Goal: Task Accomplishment & Management: Manage account settings

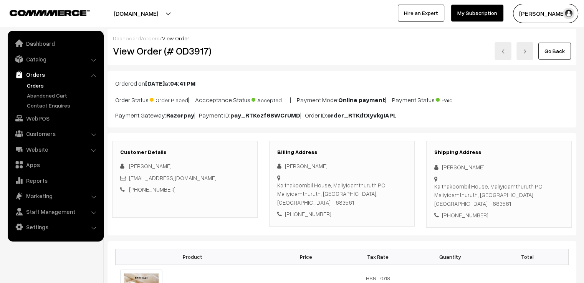
click at [506, 56] on link at bounding box center [503, 51] width 17 height 18
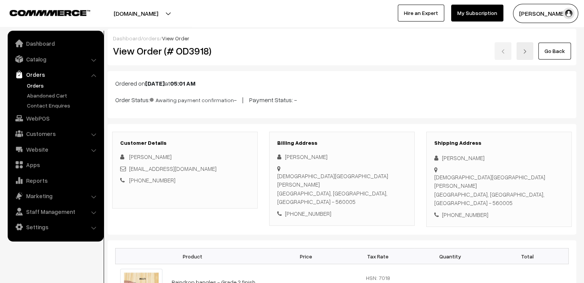
click at [560, 54] on link "Go Back" at bounding box center [554, 51] width 33 height 17
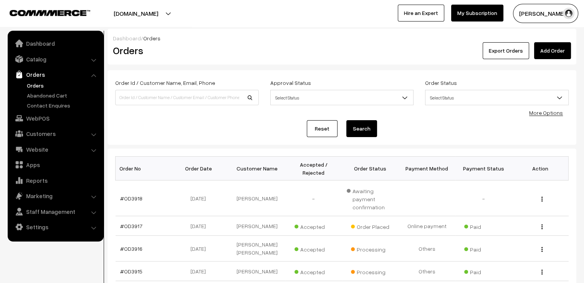
click at [554, 55] on link "Add Order" at bounding box center [552, 50] width 37 height 17
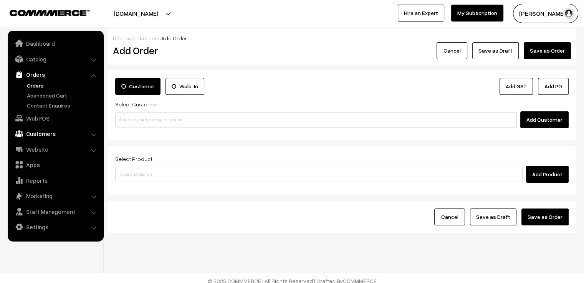
click at [64, 134] on link "Customers" at bounding box center [55, 134] width 91 height 14
click at [45, 120] on link "Customers" at bounding box center [63, 117] width 76 height 8
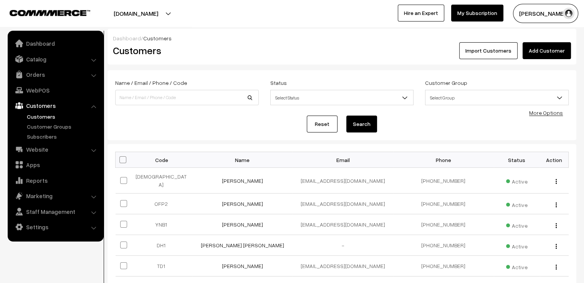
click at [554, 53] on link "Add Customer" at bounding box center [547, 50] width 48 height 17
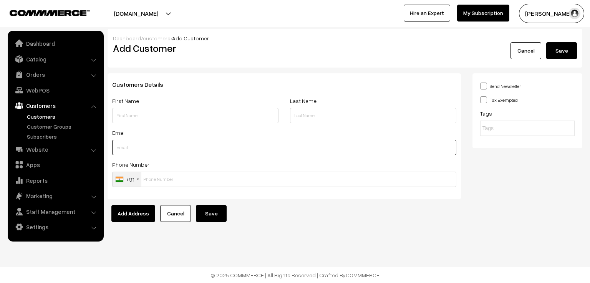
click at [193, 152] on input "text" at bounding box center [284, 147] width 344 height 15
paste input "[EMAIL_ADDRESS][DOMAIN_NAME]"
drag, startPoint x: 118, startPoint y: 149, endPoint x: 87, endPoint y: 147, distance: 31.1
click at [90, 149] on body "Thank you for showing interest. Our team will call you shortly. Close [DOMAIN_N…" at bounding box center [295, 141] width 590 height 283
type input "[EMAIL_ADDRESS][DOMAIN_NAME]"
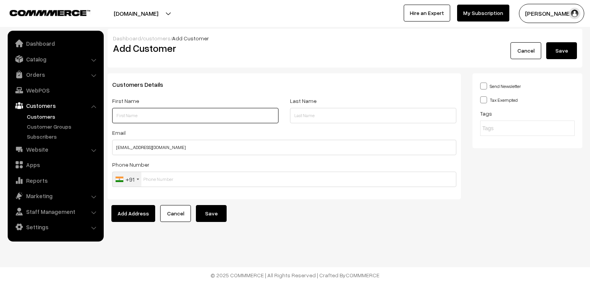
click at [157, 117] on input "text" at bounding box center [195, 115] width 166 height 15
paste input "Navneet K Singh"
type input "Navneet K Singh"
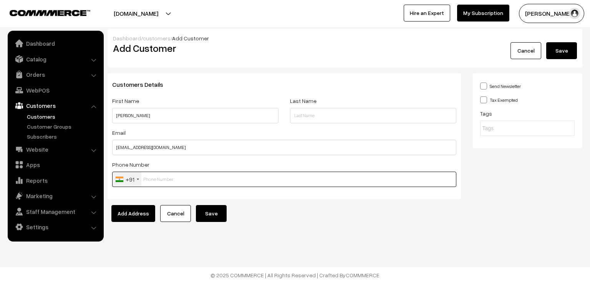
click at [198, 176] on input "text" at bounding box center [284, 179] width 344 height 15
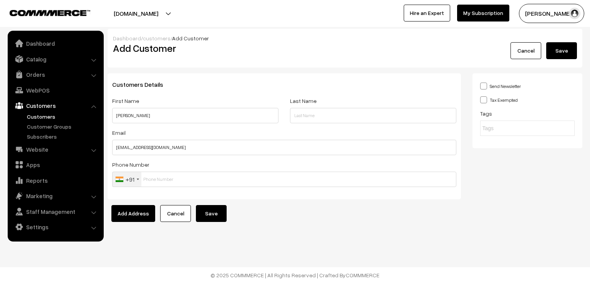
click at [133, 180] on div "+91" at bounding box center [130, 179] width 9 height 9
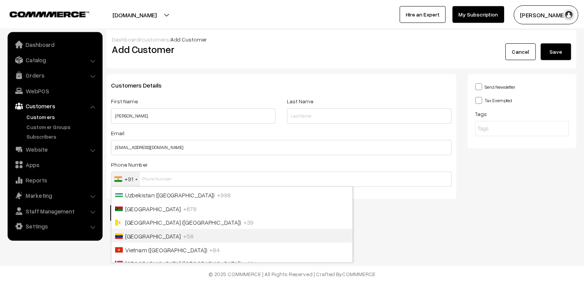
scroll to position [3213, 0]
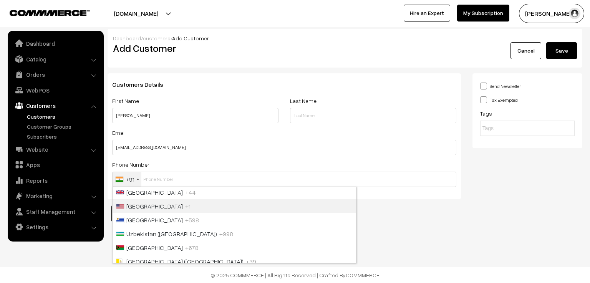
click at [170, 210] on li "United States +1" at bounding box center [234, 206] width 243 height 14
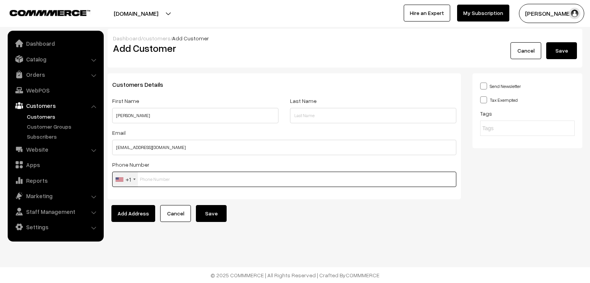
paste input "9512140398"
type input "9512140398"
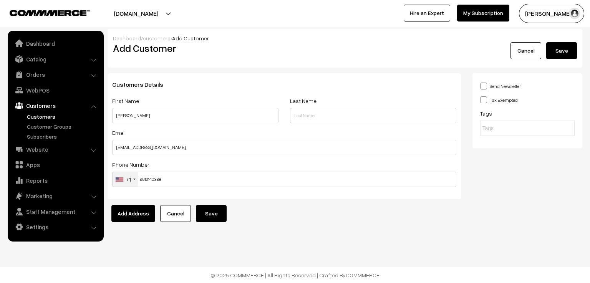
click at [211, 213] on button "Save" at bounding box center [211, 213] width 31 height 17
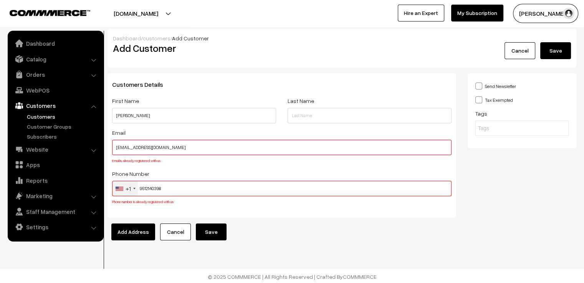
scroll to position [2, 0]
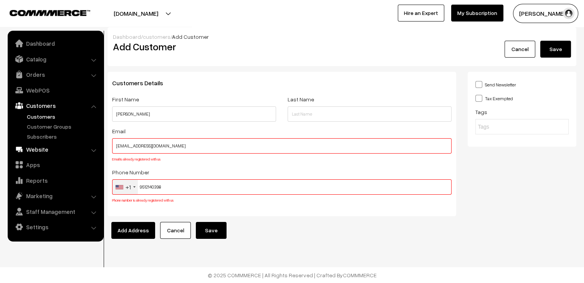
drag, startPoint x: 180, startPoint y: 144, endPoint x: 94, endPoint y: 146, distance: 86.0
click at [94, 146] on body "Thank you for showing interest. Our team will call you shortly. Close varnambya…" at bounding box center [292, 140] width 584 height 285
click at [174, 230] on link "Cancel" at bounding box center [175, 230] width 31 height 17
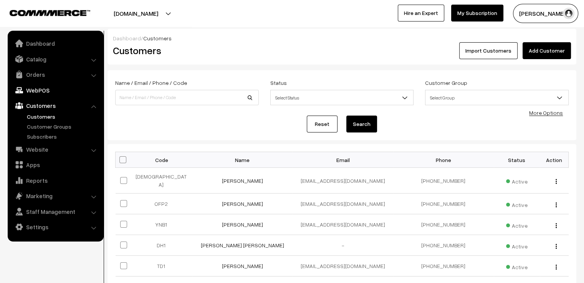
click at [53, 91] on link "WebPOS" at bounding box center [55, 90] width 91 height 14
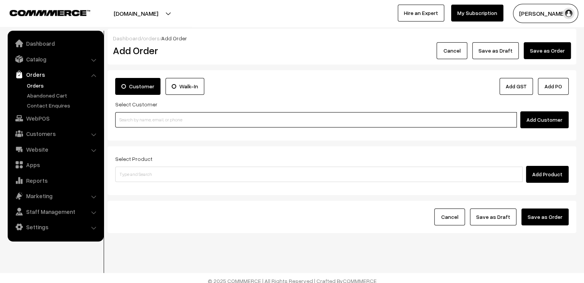
click at [180, 119] on input at bounding box center [316, 119] width 402 height 15
paste input "navikd2015@gmail.com"
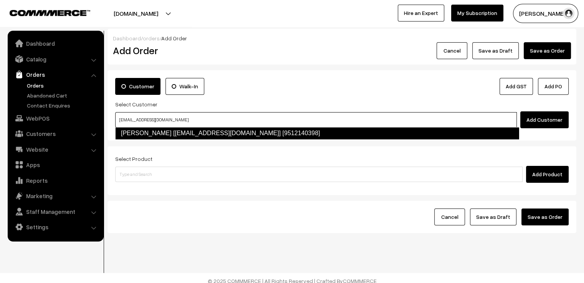
click at [192, 131] on link "Navi Singh [navikd2015@gmail.com] [9512140398]" at bounding box center [317, 133] width 404 height 12
type input "navikd2015@gmail.com"
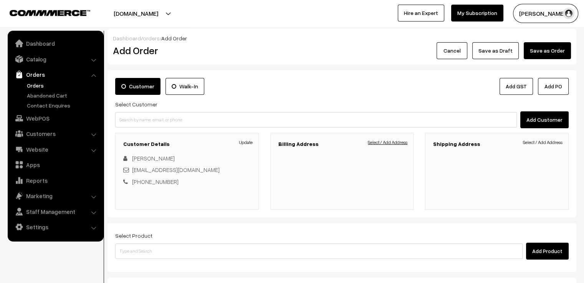
click at [390, 142] on link "Select / Add Address" at bounding box center [388, 142] width 40 height 7
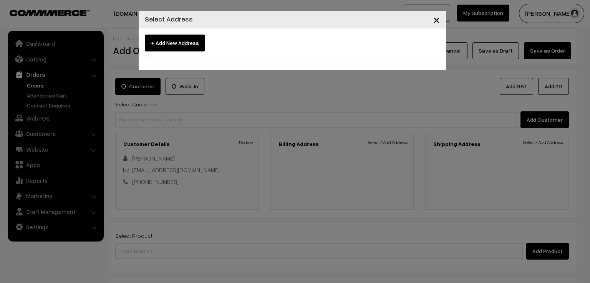
click at [433, 21] on button "×" at bounding box center [436, 20] width 19 height 24
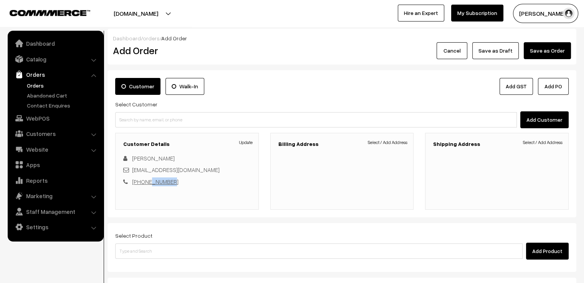
drag, startPoint x: 179, startPoint y: 182, endPoint x: 147, endPoint y: 182, distance: 31.9
click at [147, 182] on div "+1 9512140398" at bounding box center [186, 181] width 127 height 9
drag, startPoint x: 211, startPoint y: 174, endPoint x: 128, endPoint y: 174, distance: 82.9
click at [128, 174] on div "navikd2015@gmail.com" at bounding box center [186, 169] width 127 height 9
copy div "navikd2015@gmail.com"
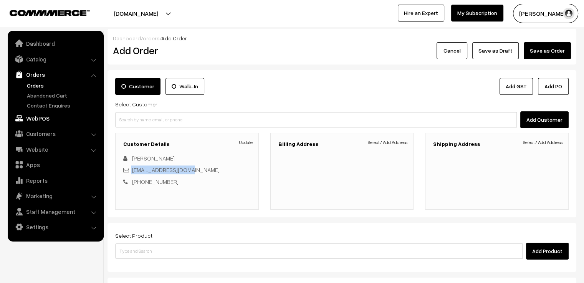
click at [49, 114] on link "WebPOS" at bounding box center [55, 118] width 91 height 14
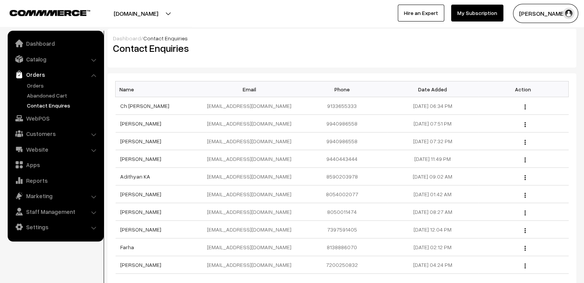
click at [46, 121] on link "WebPOS" at bounding box center [55, 118] width 91 height 14
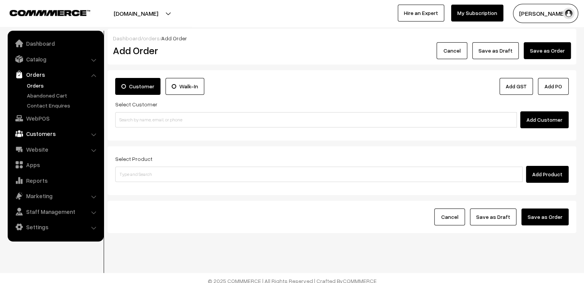
click at [52, 131] on link "Customers" at bounding box center [55, 134] width 91 height 14
click at [40, 116] on link "Customers" at bounding box center [63, 117] width 76 height 8
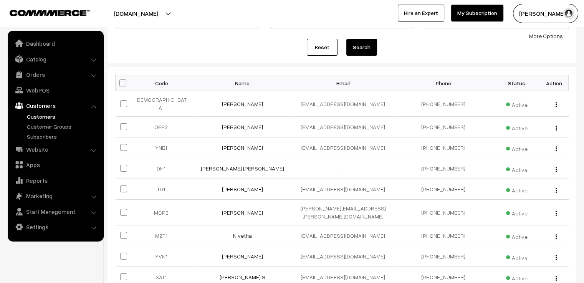
scroll to position [38, 0]
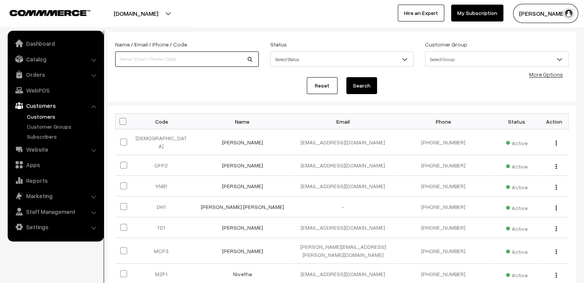
click at [180, 63] on input at bounding box center [187, 58] width 144 height 15
paste input "navikd2015@gmail.com"
type input "navikd2015@gmail.com"
click at [346, 77] on button "Search" at bounding box center [361, 85] width 31 height 17
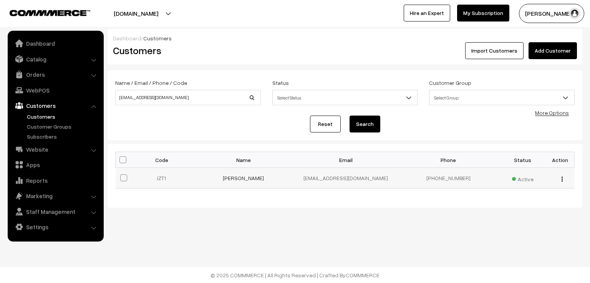
click at [330, 180] on td "navikd2015@gmail.com" at bounding box center [346, 178] width 103 height 21
click at [562, 179] on img "button" at bounding box center [561, 179] width 1 height 5
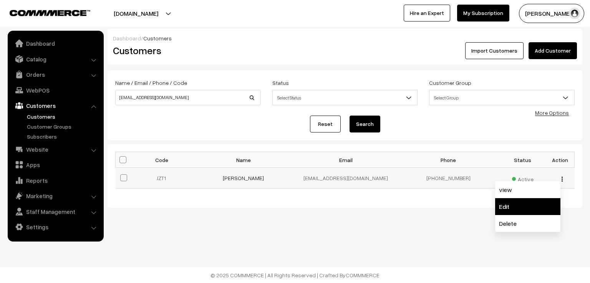
click at [533, 201] on link "Edit" at bounding box center [527, 206] width 65 height 17
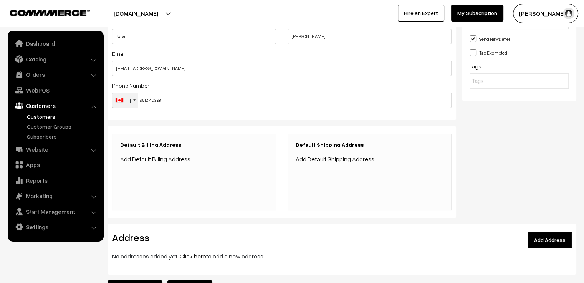
scroll to position [115, 0]
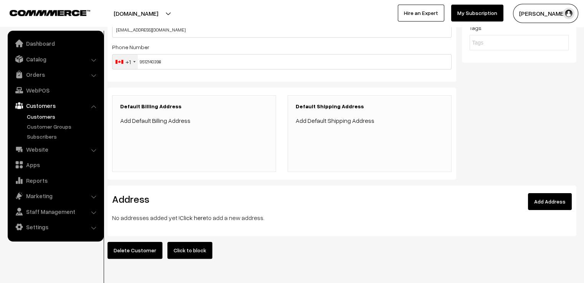
click at [152, 121] on link "Add Default Billing Address" at bounding box center [155, 121] width 70 height 8
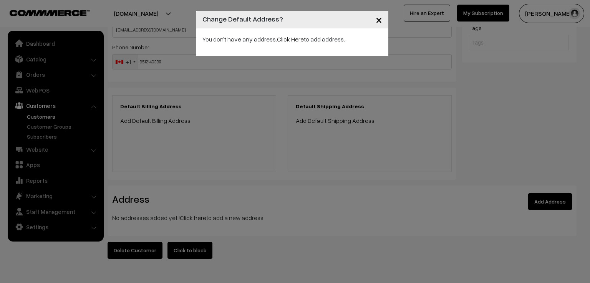
click at [378, 21] on span "×" at bounding box center [379, 19] width 7 height 14
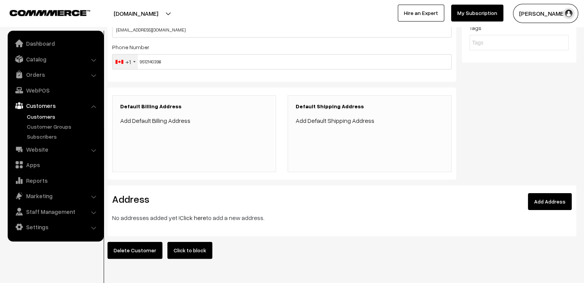
click at [552, 202] on link "Add Address" at bounding box center [550, 201] width 44 height 17
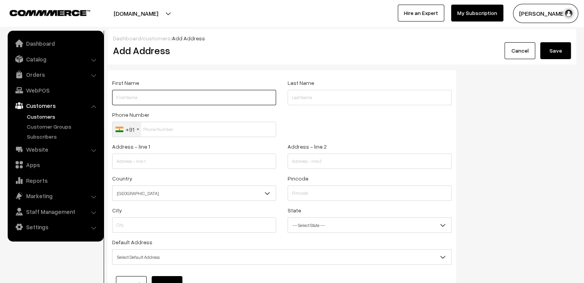
click at [146, 99] on input "text" at bounding box center [194, 97] width 164 height 15
paste input "[PERSON_NAME]"
type input "[PERSON_NAME]"
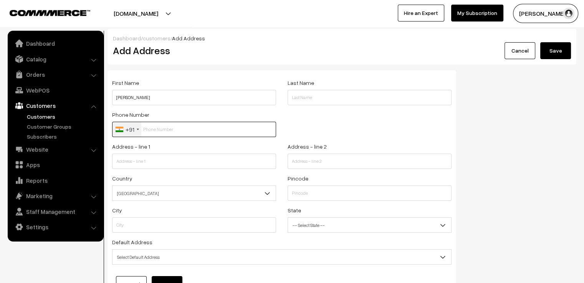
click at [169, 129] on input "text" at bounding box center [194, 129] width 164 height 15
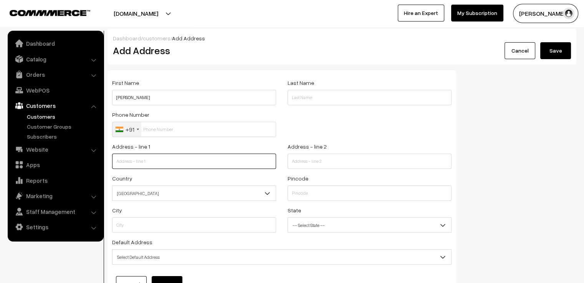
click at [161, 164] on input "text" at bounding box center [194, 161] width 164 height 15
paste input "1725 Hummingbird Way"
type input "1725 Hummingbird Way"
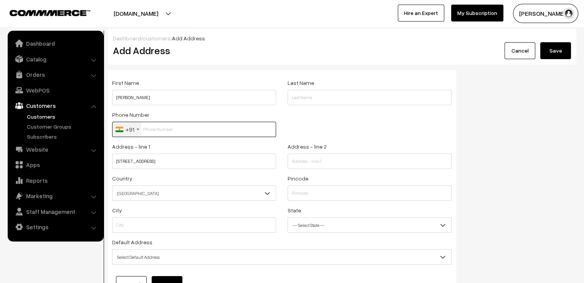
click at [162, 128] on input "text" at bounding box center [194, 129] width 164 height 15
paste input "9512140398"
type input "9512140398"
click at [134, 129] on div "+91" at bounding box center [127, 129] width 29 height 15
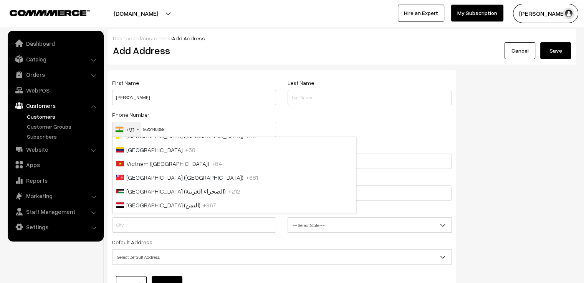
scroll to position [3212, 0]
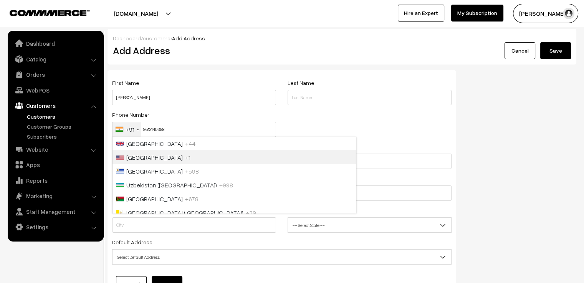
click at [163, 162] on li "United States +1" at bounding box center [234, 157] width 243 height 14
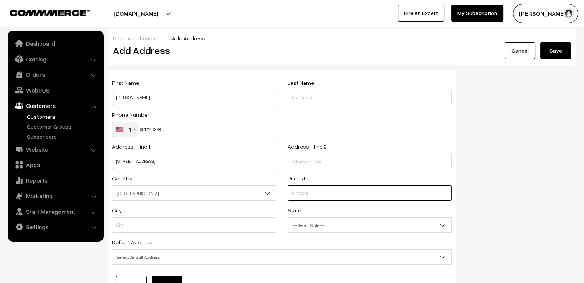
click at [302, 194] on input "text" at bounding box center [370, 192] width 164 height 15
paste input "95376"
type input "95376"
click at [263, 225] on input "text" at bounding box center [194, 224] width 164 height 15
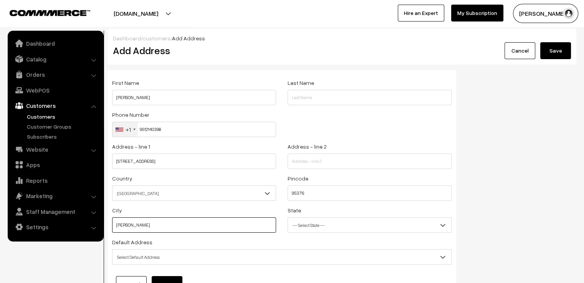
type input "Tracy"
click at [260, 196] on span "India" at bounding box center [194, 193] width 163 height 13
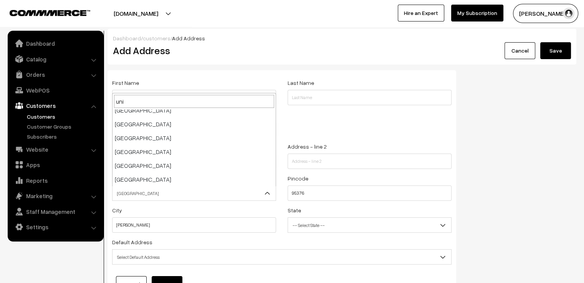
scroll to position [20, 0]
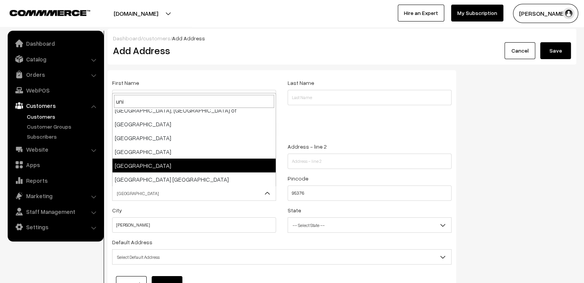
type input "uni"
select select "226"
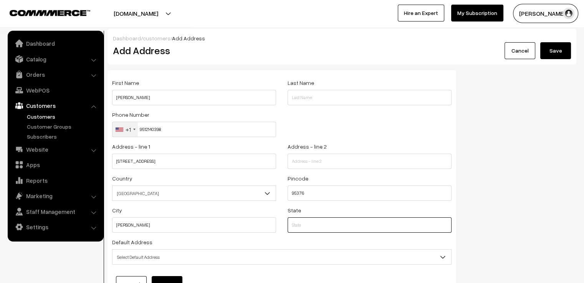
click at [321, 229] on input "text" at bounding box center [370, 224] width 164 height 15
type input "California"
click at [383, 140] on div "Phone Number +1 United States +1 United Kingdom +44 Afghanistan (‫افغانستان‬‎) …" at bounding box center [281, 126] width 351 height 32
click at [376, 141] on div "Phone Number +1 United States +1 United Kingdom +44 Afghanistan (‫افغانستان‬‎) …" at bounding box center [281, 126] width 351 height 32
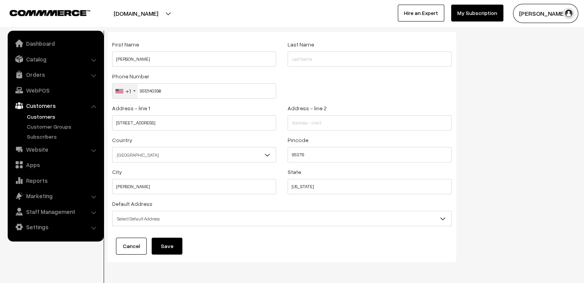
scroll to position [68, 0]
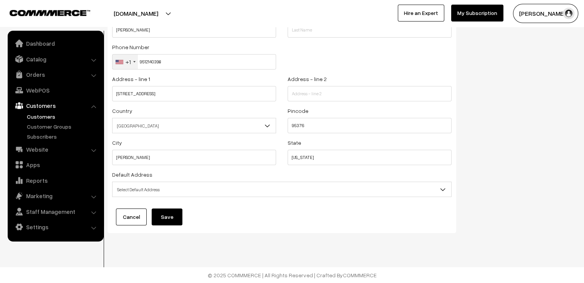
click at [322, 192] on span "Select Default Address" at bounding box center [282, 189] width 339 height 13
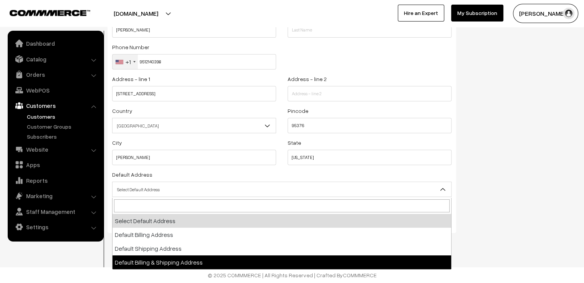
select select "3"
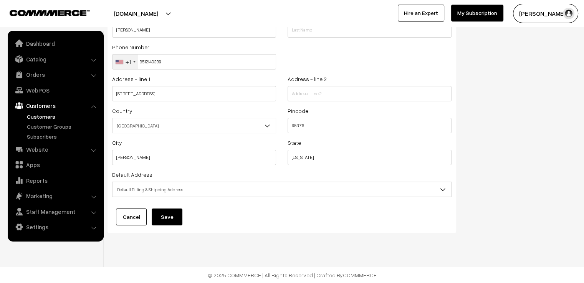
click at [163, 215] on button "Save" at bounding box center [167, 216] width 31 height 17
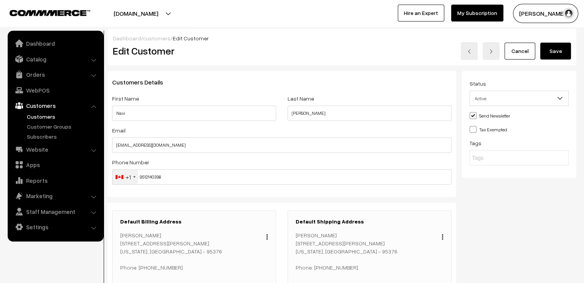
click at [559, 49] on button "Save" at bounding box center [555, 51] width 31 height 17
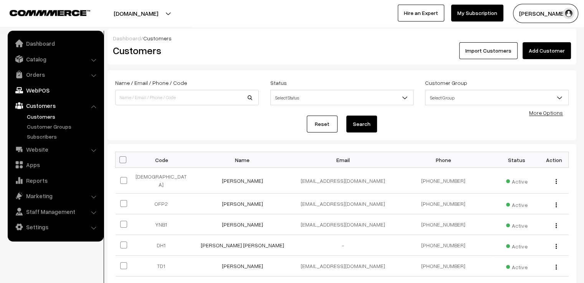
click at [35, 93] on link "WebPOS" at bounding box center [55, 90] width 91 height 14
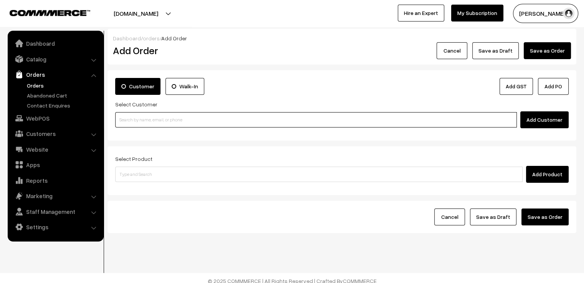
click at [179, 122] on input at bounding box center [316, 119] width 402 height 15
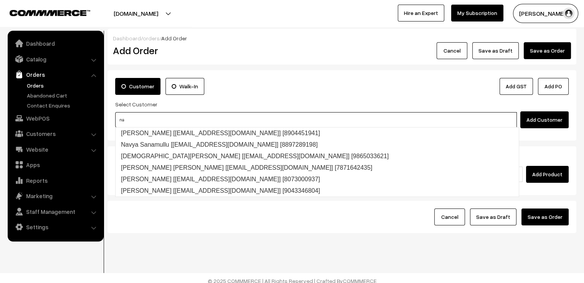
type input "n"
paste input "95376"
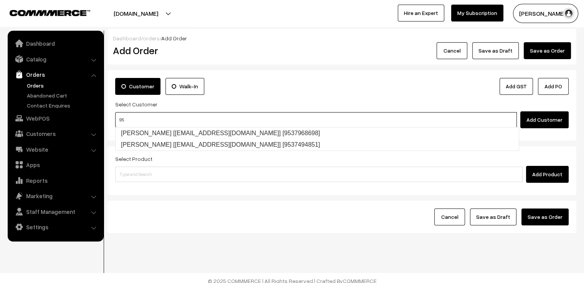
type input "9"
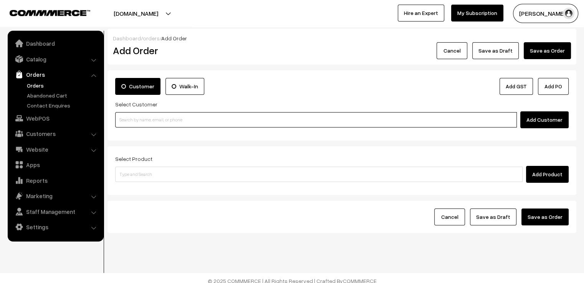
paste input "Navikd2015@gmail.com"
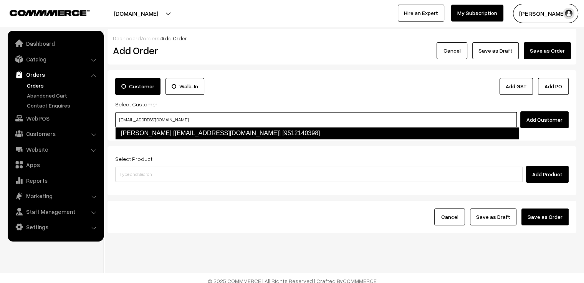
click at [187, 133] on link "Navi Singh [navikd2015@gmail.com] [9512140398]" at bounding box center [317, 133] width 404 height 12
type input "Navikd2015@gmail.com"
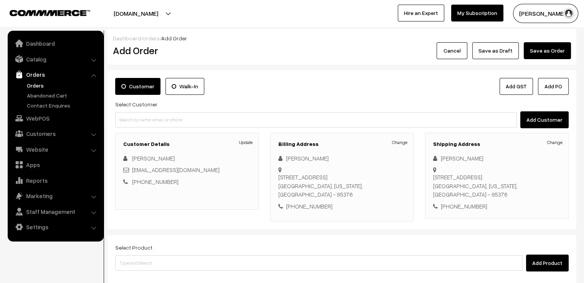
scroll to position [77, 0]
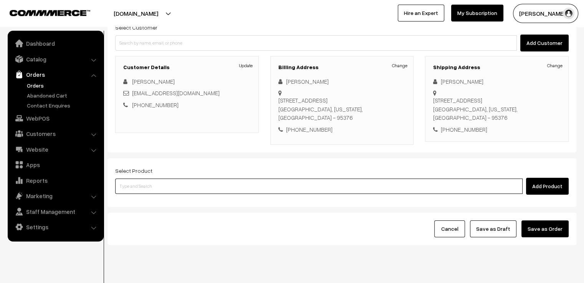
click at [187, 180] on input at bounding box center [318, 186] width 407 height 15
type input "viha 2.16"
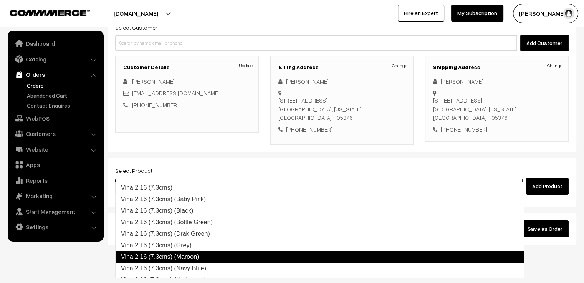
click at [263, 253] on link "Viha 2.16 (7.3cms) (Maroon)" at bounding box center [319, 257] width 409 height 12
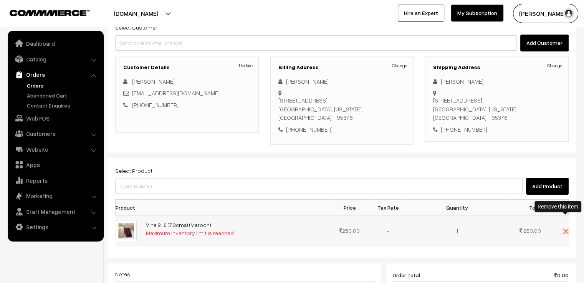
click at [563, 228] on img at bounding box center [566, 231] width 6 height 6
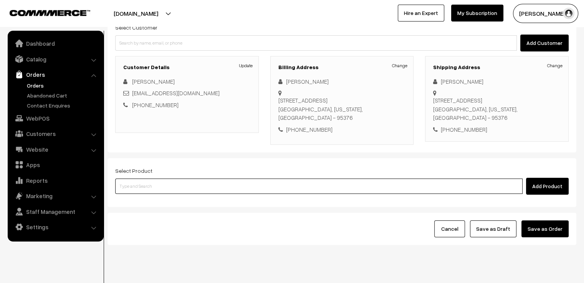
click at [163, 179] on input at bounding box center [318, 186] width 407 height 15
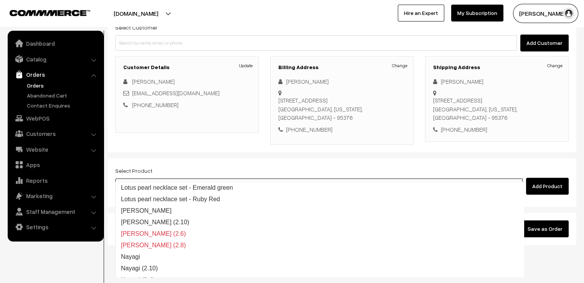
type input "Agra"
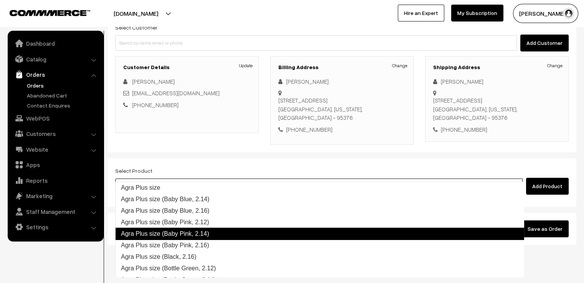
scroll to position [38, 0]
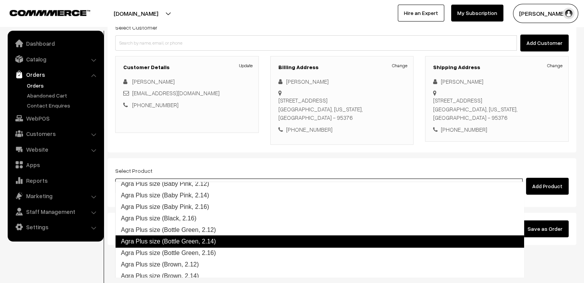
click at [241, 239] on link "Agra Plus size (Bottle Green, 2.14)" at bounding box center [319, 241] width 409 height 12
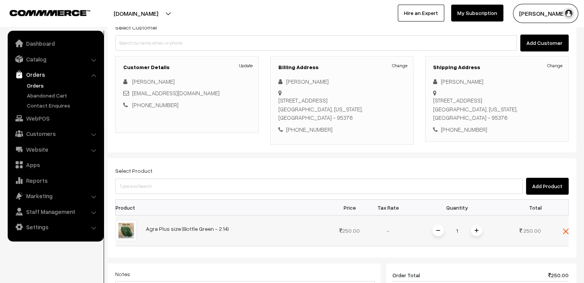
click at [474, 225] on span at bounding box center [477, 231] width 12 height 12
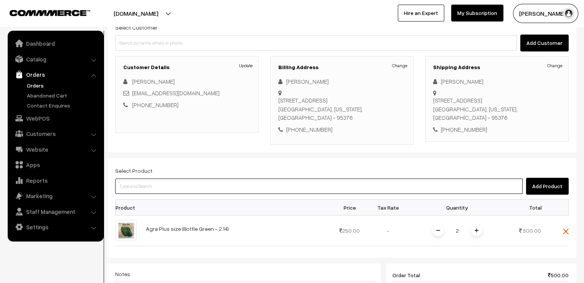
click at [186, 179] on input at bounding box center [318, 186] width 407 height 15
type input "agra"
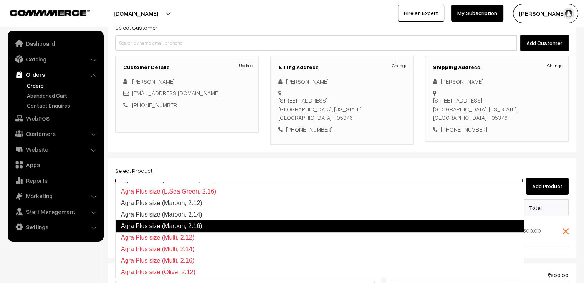
scroll to position [227, 0]
click at [218, 225] on link "Agra Plus size (Maroon, 2.16)" at bounding box center [319, 226] width 409 height 12
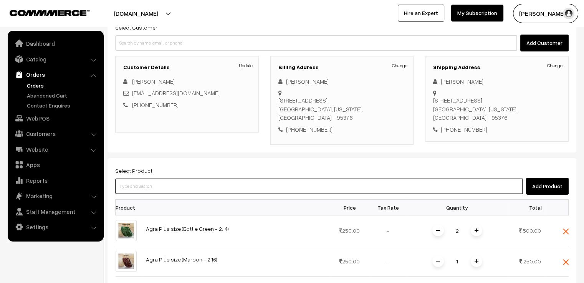
click at [167, 179] on input at bounding box center [318, 186] width 407 height 15
type input "agra"
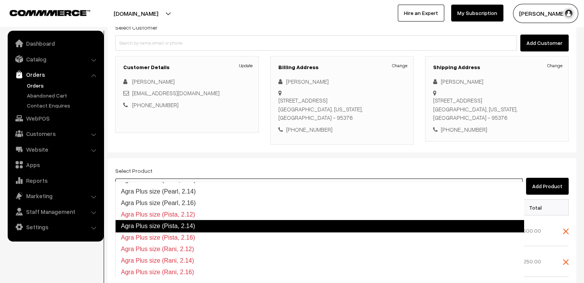
scroll to position [426, 0]
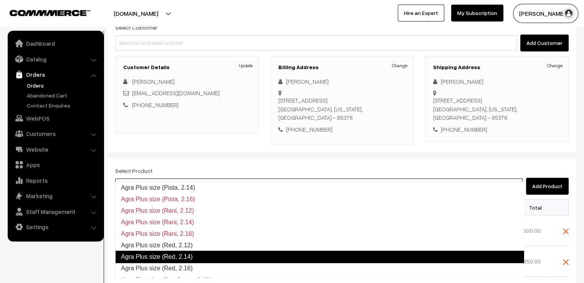
click at [207, 258] on link "Agra Plus size (Red, 2.14)" at bounding box center [319, 257] width 409 height 12
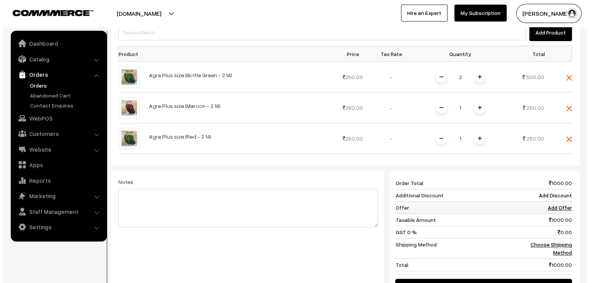
scroll to position [329, 0]
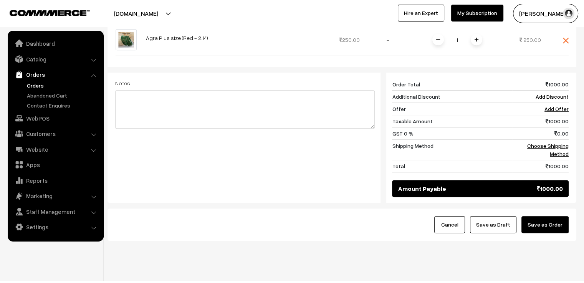
click at [546, 216] on button "Save as Order" at bounding box center [544, 224] width 47 height 17
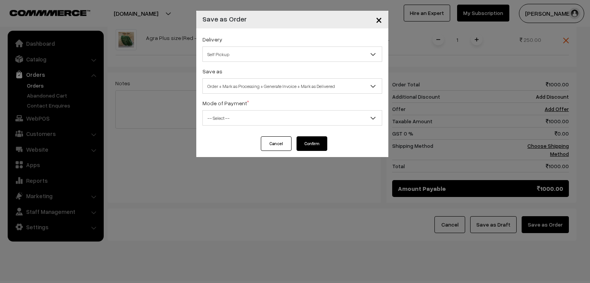
click at [282, 56] on span "Self Pickup" at bounding box center [292, 54] width 179 height 13
click at [263, 87] on span "Order + Mark as Processing + Generate Invoice + Mark as Delivered" at bounding box center [292, 85] width 179 height 13
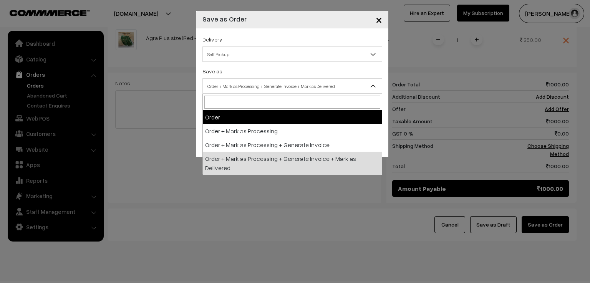
select select "1"
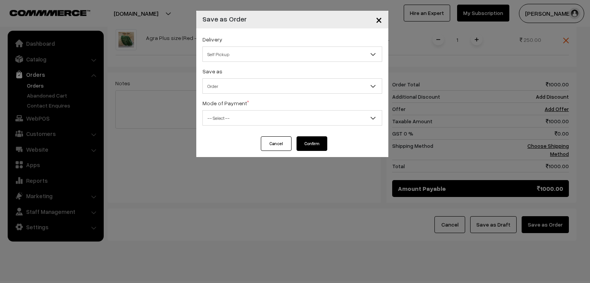
click at [253, 117] on span "-- Select --" at bounding box center [292, 117] width 179 height 13
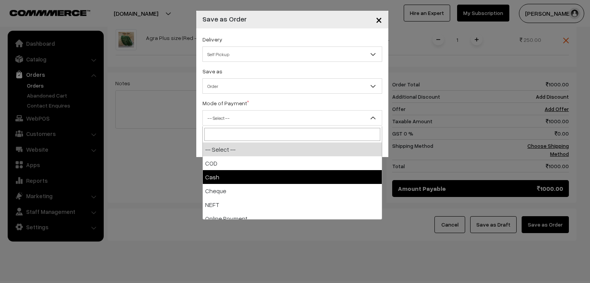
scroll to position [34, 0]
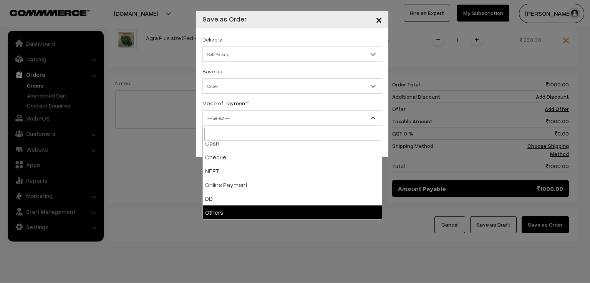
select select "7"
checkbox input "true"
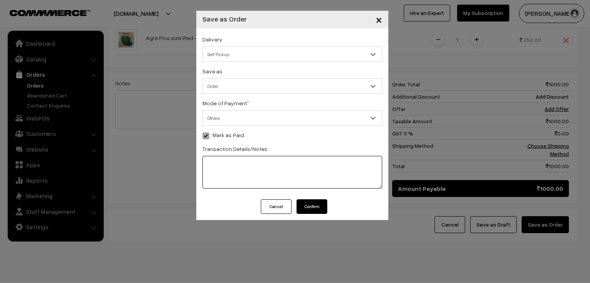
click at [279, 171] on textarea at bounding box center [292, 172] width 180 height 33
type textarea "I28725013699"
click at [309, 206] on button "Confirm" at bounding box center [311, 206] width 31 height 15
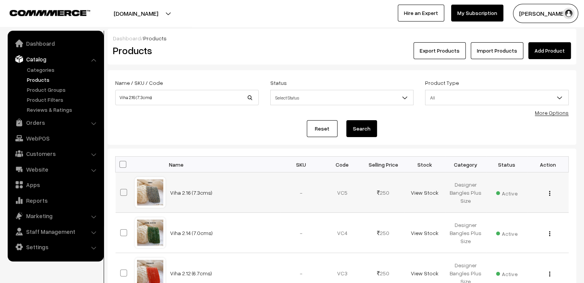
click at [122, 194] on span at bounding box center [123, 192] width 7 height 7
click at [121, 190] on input "checkbox" at bounding box center [118, 187] width 5 height 5
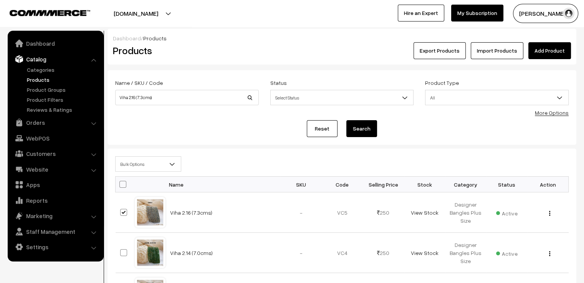
click at [154, 164] on span "Bulk Options" at bounding box center [148, 163] width 65 height 13
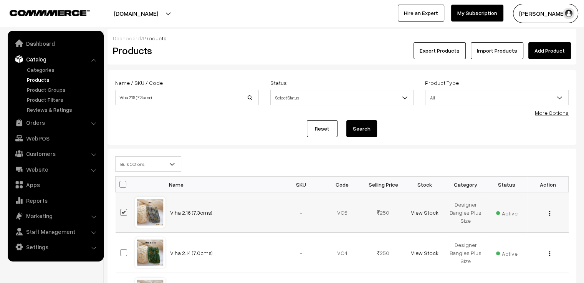
click at [126, 212] on span at bounding box center [123, 212] width 7 height 7
click at [121, 210] on input "checkbox" at bounding box center [118, 207] width 5 height 5
checkbox input "false"
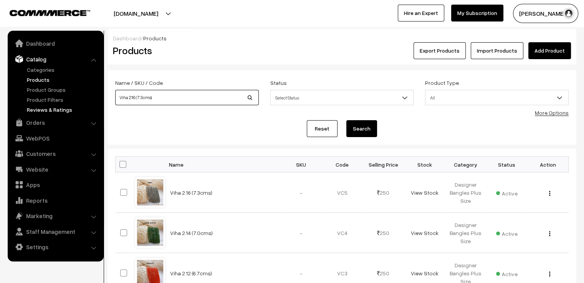
drag, startPoint x: 172, startPoint y: 97, endPoint x: 91, endPoint y: 106, distance: 82.3
click at [91, 106] on body "Thank you for showing interest. Our team will call you shortly. Close [DOMAIN_N…" at bounding box center [292, 245] width 584 height 491
type input "agra"
click at [346, 120] on button "Search" at bounding box center [361, 128] width 31 height 17
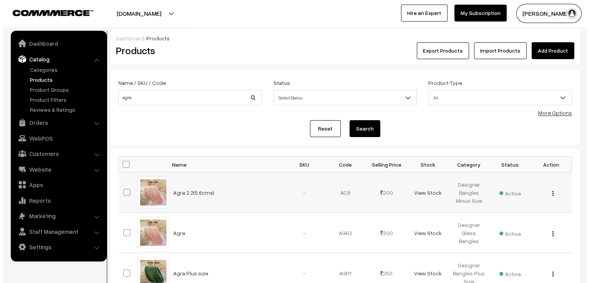
scroll to position [77, 0]
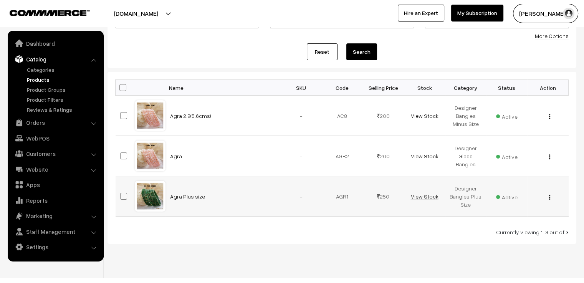
click at [425, 197] on link "View Stock" at bounding box center [424, 196] width 28 height 7
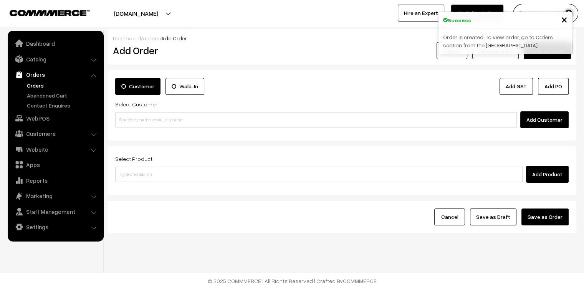
click at [566, 19] on span "×" at bounding box center [564, 19] width 7 height 14
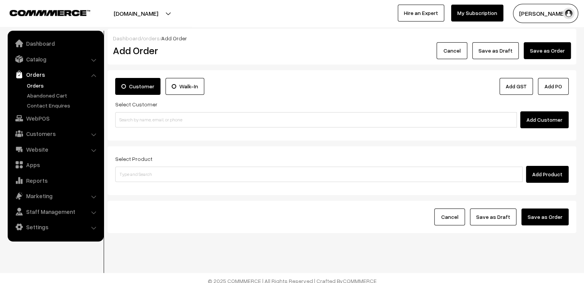
click at [464, 53] on button "Cancel" at bounding box center [452, 50] width 31 height 17
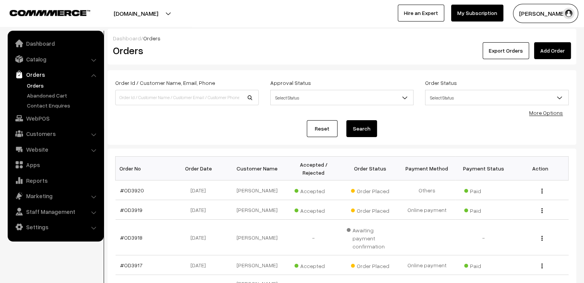
scroll to position [38, 0]
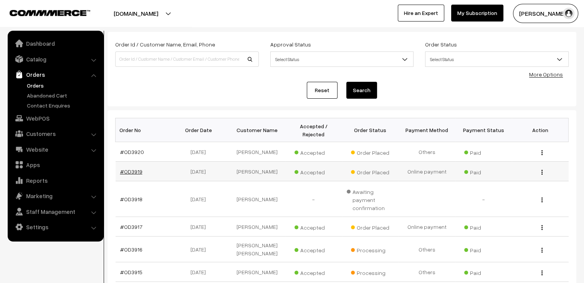
click at [141, 168] on link "#OD3919" at bounding box center [131, 171] width 22 height 7
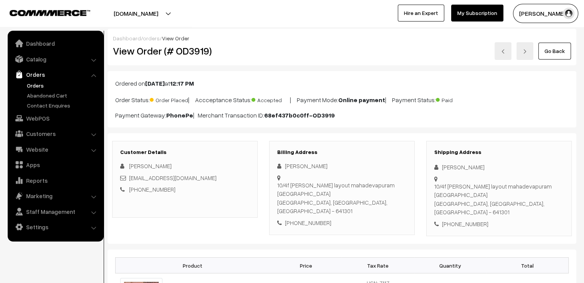
click at [558, 53] on link "Go Back" at bounding box center [554, 51] width 33 height 17
